Goal: Transaction & Acquisition: Purchase product/service

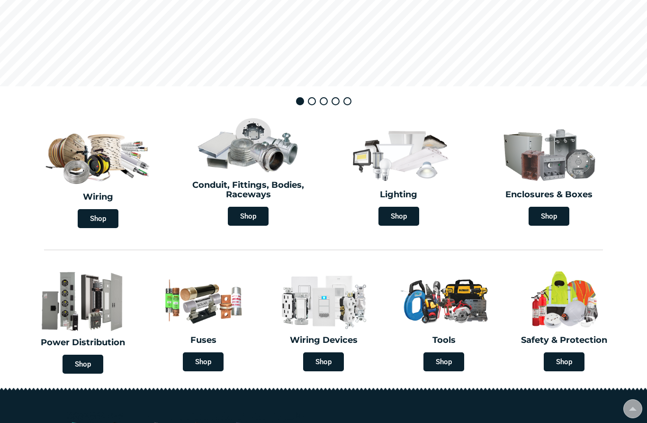
scroll to position [194, 0]
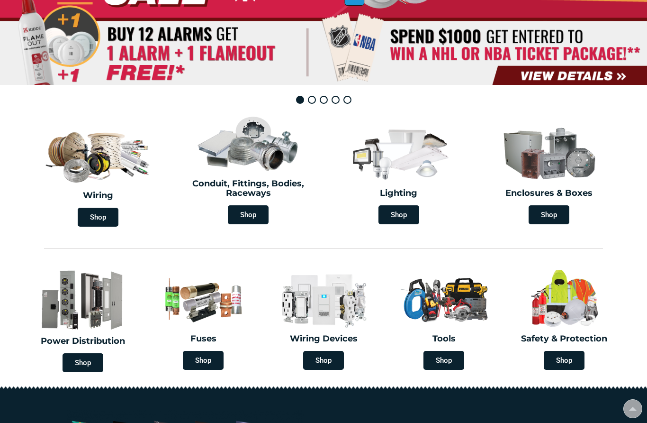
click at [408, 213] on span "Shop" at bounding box center [399, 214] width 41 height 19
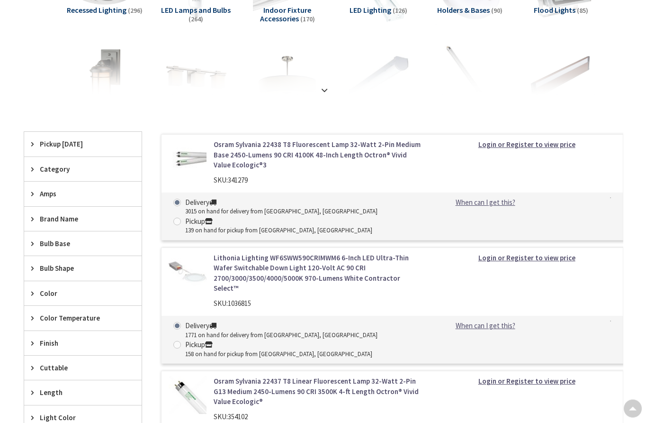
scroll to position [237, 0]
click at [29, 170] on div "Category" at bounding box center [83, 168] width 118 height 24
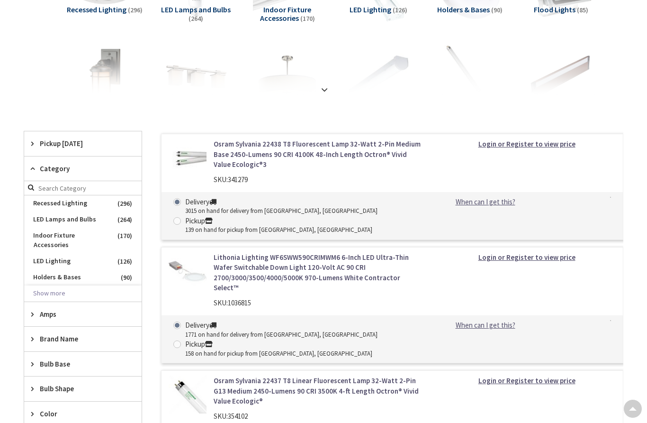
click at [42, 285] on button "Show more" at bounding box center [83, 293] width 118 height 16
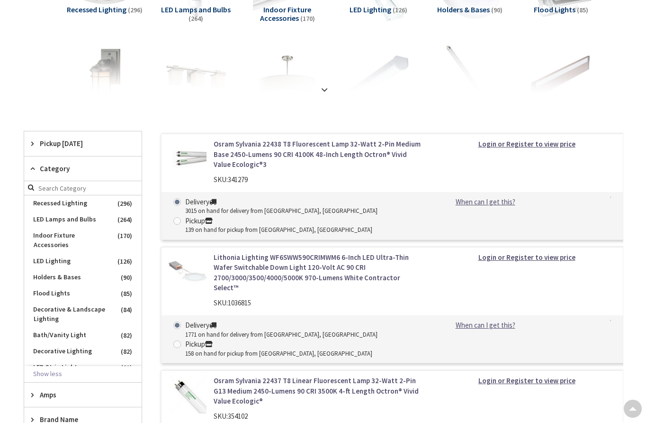
scroll to position [0, 0]
click at [41, 285] on span "Flood Lights" at bounding box center [83, 293] width 118 height 16
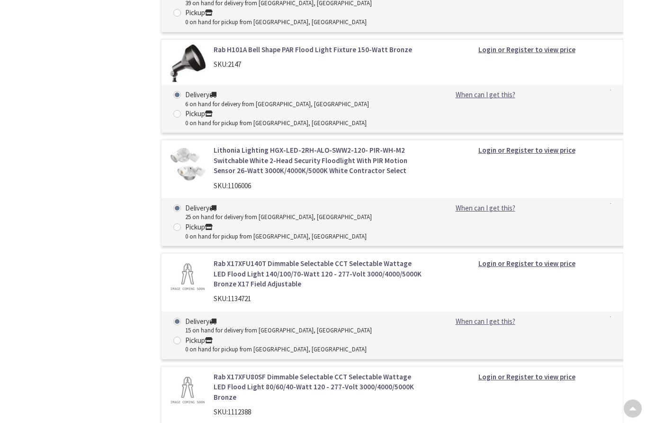
scroll to position [1472, 0]
click at [331, 149] on link "Lithonia Lighting HGX-LED-2RH-ALO-SWW2-120- PIR-WH-M2 Switchable White 2-Head S…" at bounding box center [319, 160] width 210 height 30
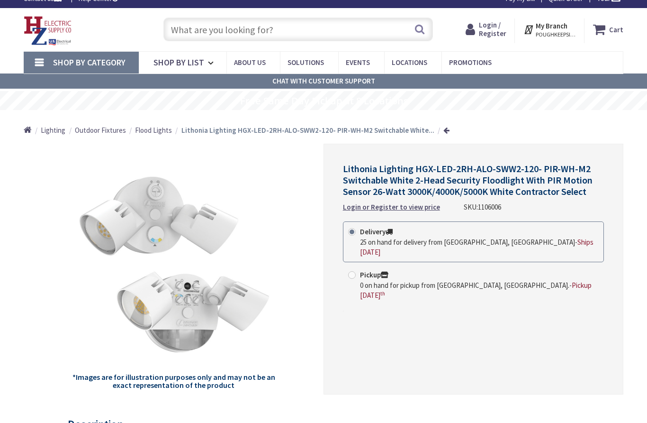
scroll to position [10, 0]
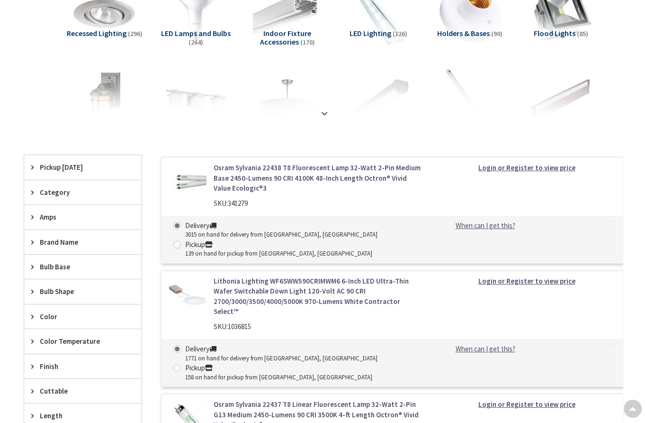
click at [46, 167] on span "Pickup [DATE]" at bounding box center [78, 167] width 77 height 10
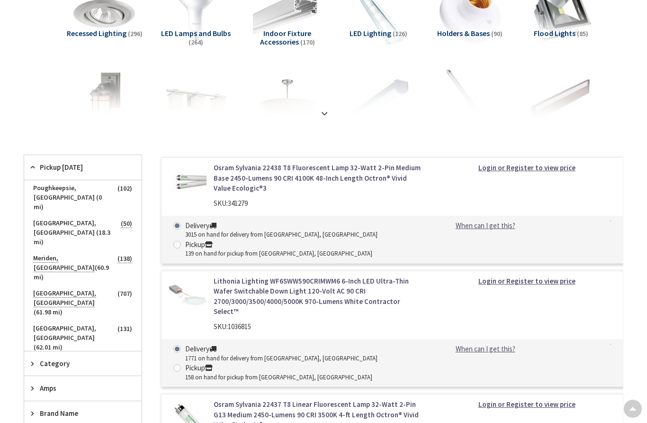
click at [37, 189] on span "Poughkeepsie, [GEOGRAPHIC_DATA] (0 mi)" at bounding box center [83, 197] width 118 height 35
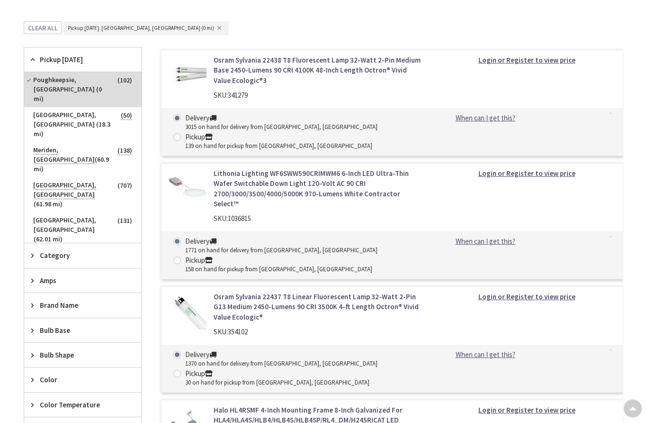
scroll to position [331, 0]
click at [27, 242] on div "Category" at bounding box center [83, 254] width 118 height 24
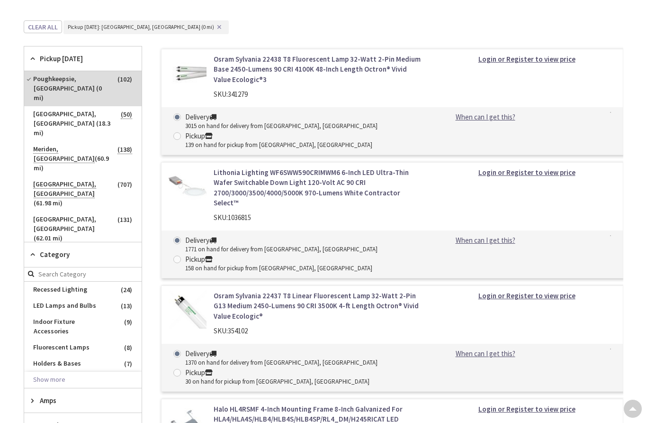
click at [40, 372] on button "Show more" at bounding box center [83, 380] width 118 height 16
click at [38, 388] on span "Flood Lights" at bounding box center [83, 396] width 118 height 16
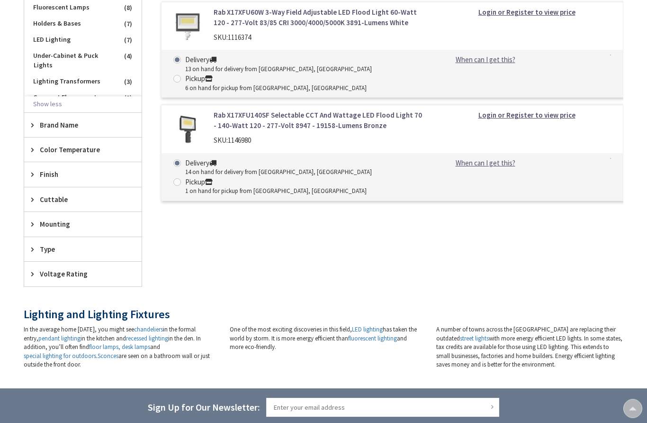
scroll to position [687, 0]
